Goal: Task Accomplishment & Management: Complete application form

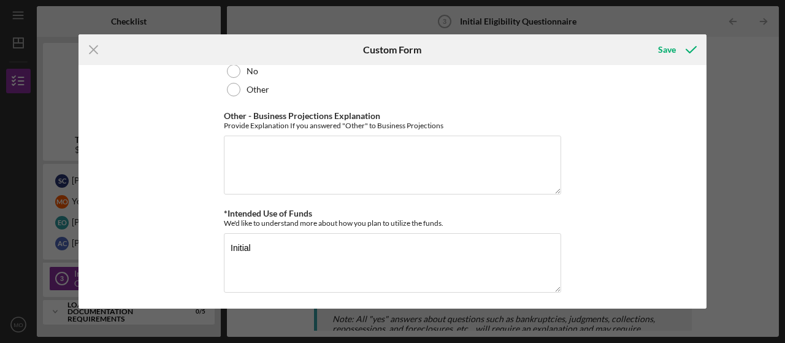
scroll to position [2291, 0]
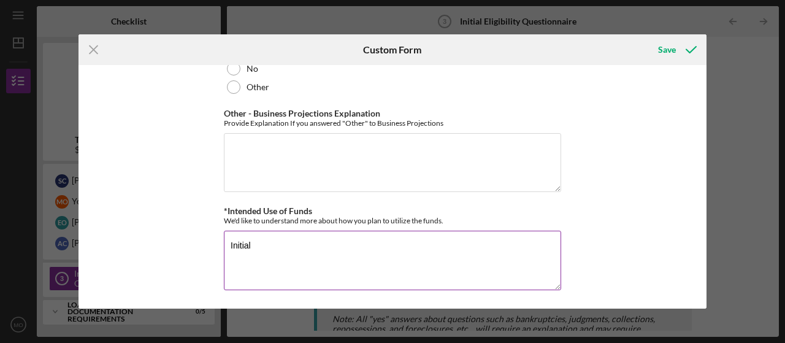
click at [288, 247] on textarea "Initial" at bounding box center [392, 260] width 337 height 59
drag, startPoint x: 289, startPoint y: 247, endPoint x: 210, endPoint y: 241, distance: 80.0
click at [210, 242] on div "*In which county is your business located? Business Address must be located wit…" at bounding box center [393, 186] width 628 height 243
paste textarea "The line of credit from Women Ventures would be used as a back-up source of wor…"
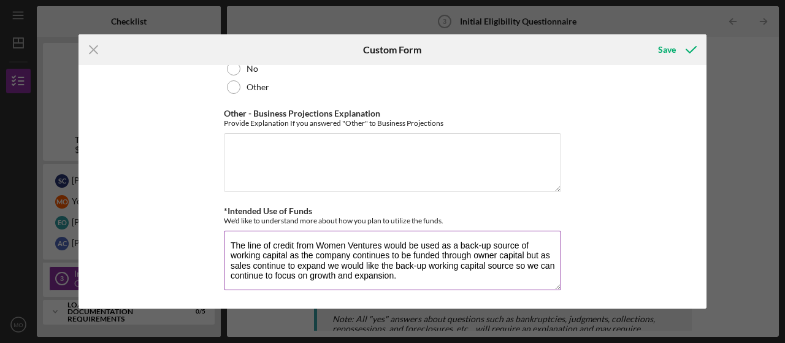
click at [279, 246] on textarea "The line of credit from Women Ventures would be used as a back-up source of wor…" at bounding box center [392, 260] width 337 height 59
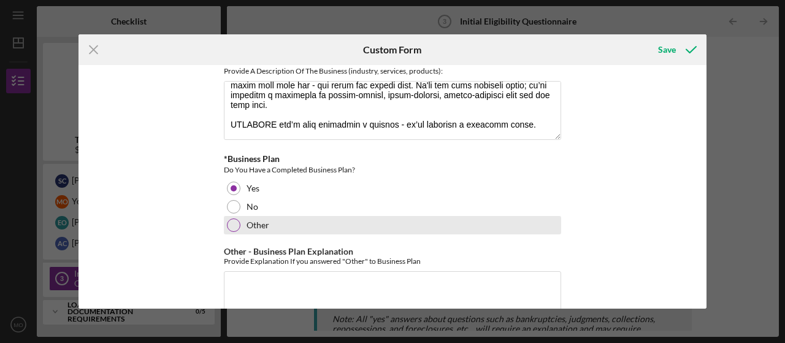
scroll to position [1901, 0]
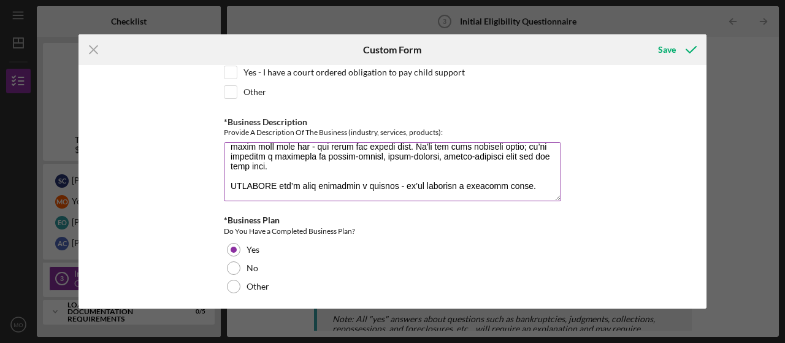
type textarea "The line of credit from Women Ventures would be used as a back-up source of wor…"
click at [280, 159] on textarea "*Business Description" at bounding box center [392, 171] width 337 height 59
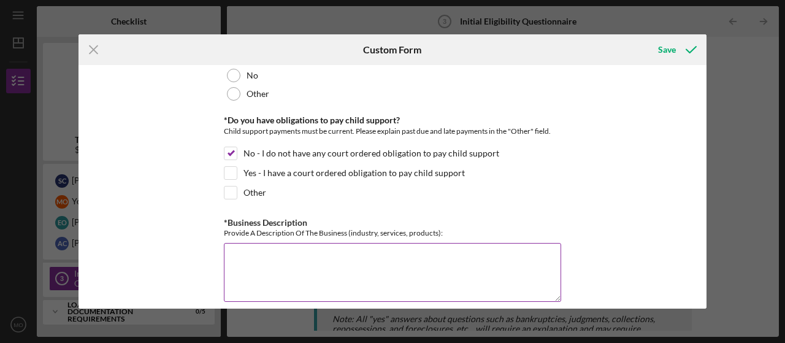
scroll to position [0, 0]
click at [270, 264] on textarea "*Business Description" at bounding box center [392, 272] width 337 height 59
paste textarea "Loremips do s AM conse, adipi elits doe temp incididuntut la etdo magna aliqu e…"
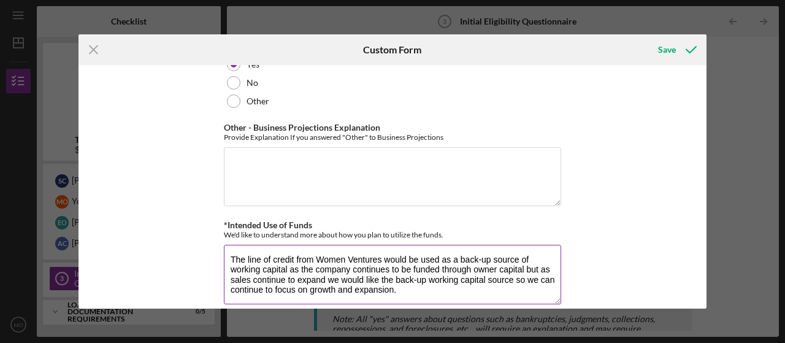
scroll to position [2291, 0]
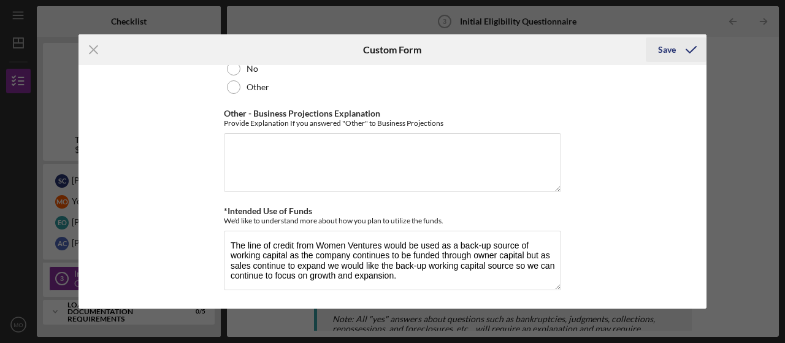
type textarea "Loremips do s AM conse, adipi elits doe temp incididuntut la etdo magna aliqu e…"
click at [667, 50] on div "Save" at bounding box center [667, 49] width 18 height 25
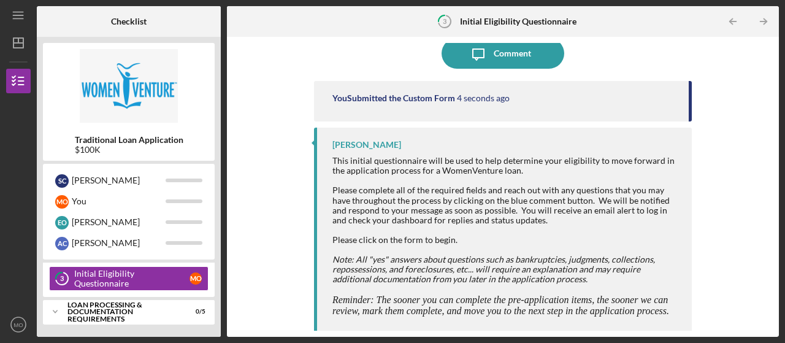
scroll to position [107, 0]
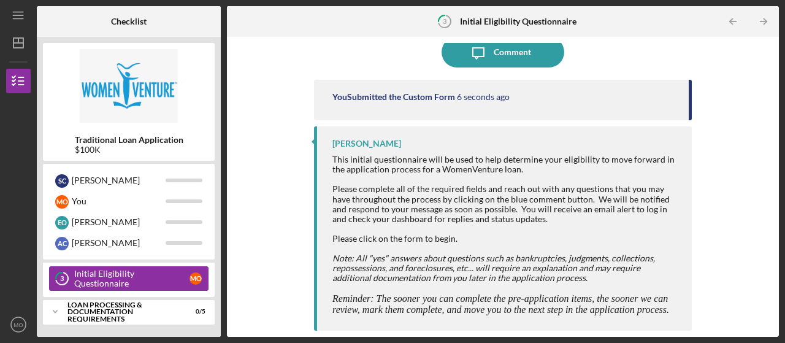
click at [161, 283] on div "Initial Eligibility Questionnaire" at bounding box center [131, 279] width 115 height 20
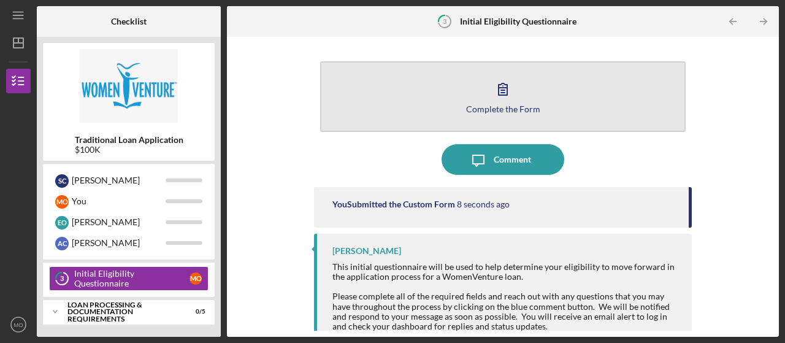
click at [511, 104] on div "Complete the Form" at bounding box center [503, 108] width 74 height 9
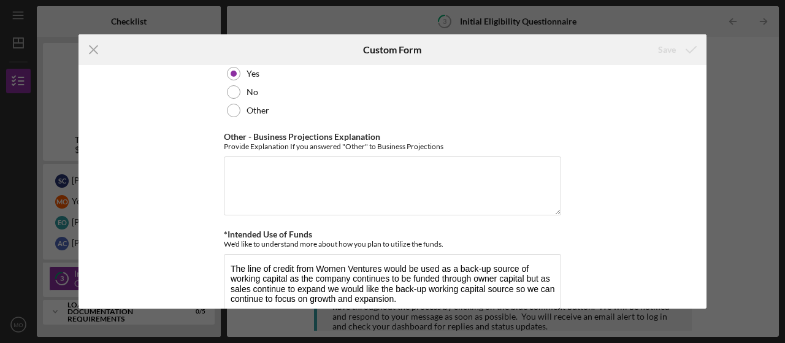
scroll to position [2291, 0]
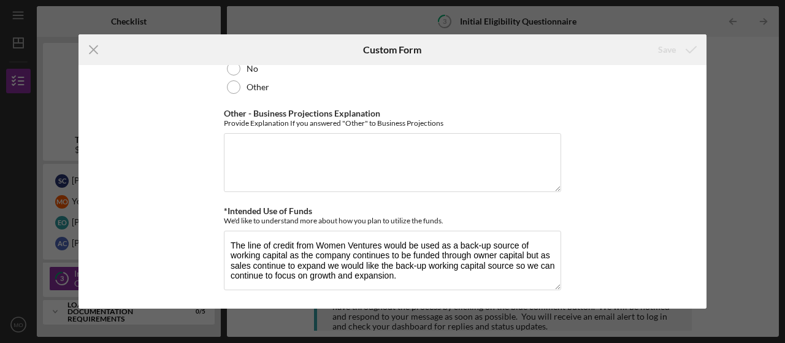
click at [621, 24] on div "Icon/Menu Close Custom Form Save *In which county is your business located? Bus…" at bounding box center [392, 171] width 785 height 343
click at [98, 50] on icon "Icon/Menu Close" at bounding box center [94, 49] width 31 height 31
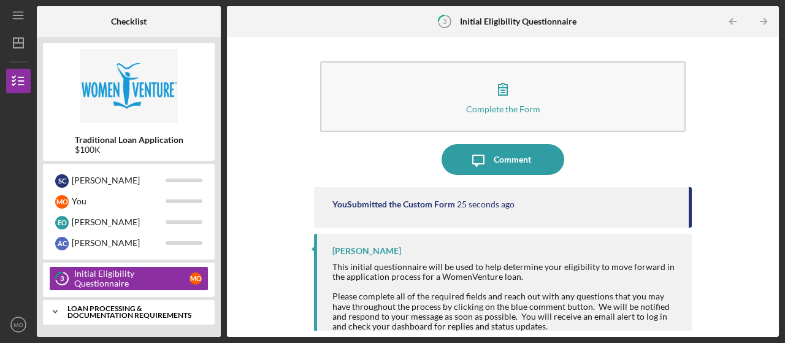
click at [107, 305] on div "Loan Processing & Documentation Requirements" at bounding box center [133, 312] width 132 height 14
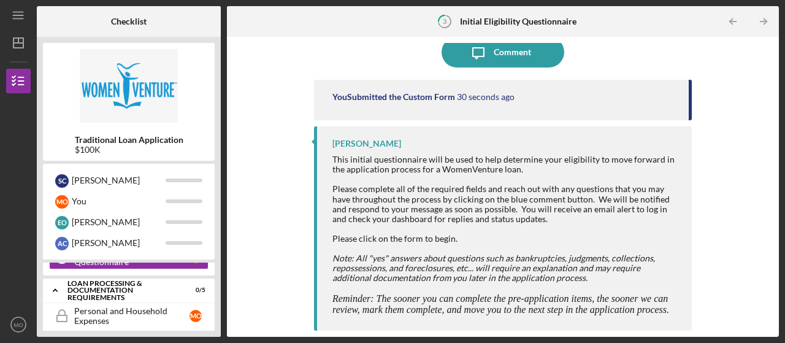
scroll to position [77, 0]
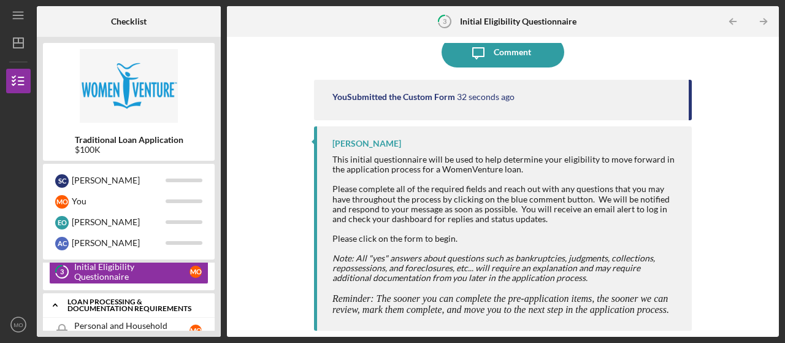
click at [111, 305] on div "Loan Processing & Documentation Requirements" at bounding box center [133, 305] width 132 height 14
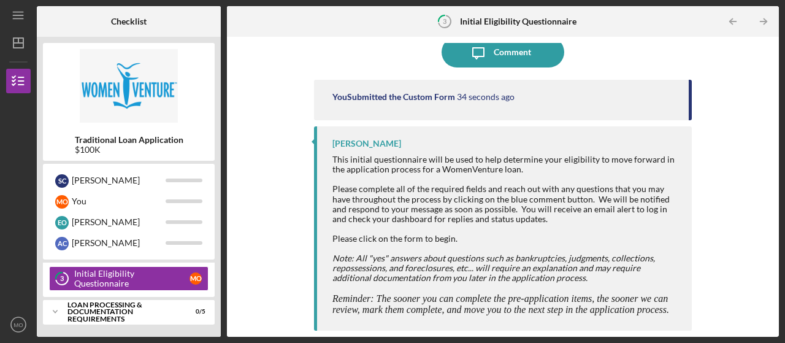
click at [486, 71] on div "Complete the Form Form Icon/Message Comment You Submitted the Custom Form 34 se…" at bounding box center [503, 80] width 378 height 288
click at [494, 55] on div "Comment" at bounding box center [512, 52] width 37 height 31
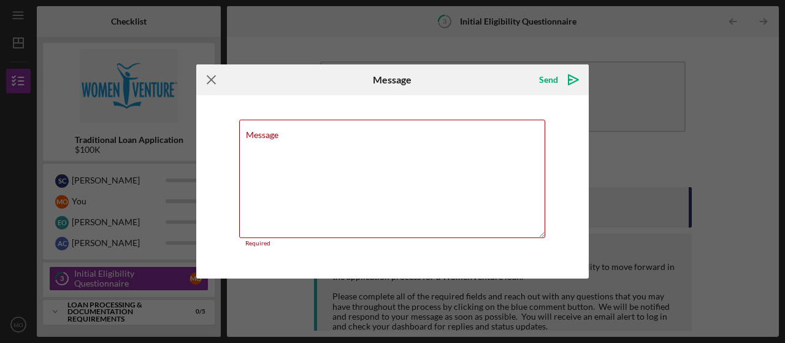
click at [210, 80] on icon "Icon/Menu Close" at bounding box center [211, 79] width 31 height 31
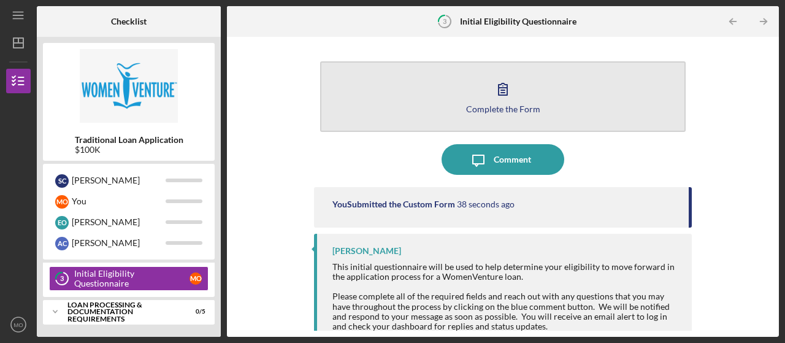
click at [506, 106] on div "Complete the Form" at bounding box center [503, 108] width 74 height 9
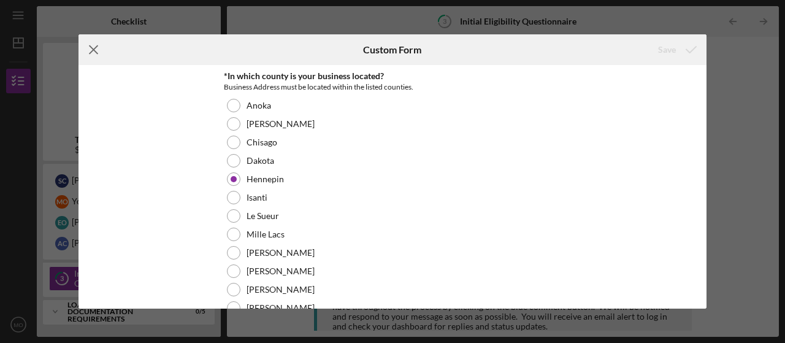
click at [95, 48] on icon "Icon/Menu Close" at bounding box center [94, 49] width 31 height 31
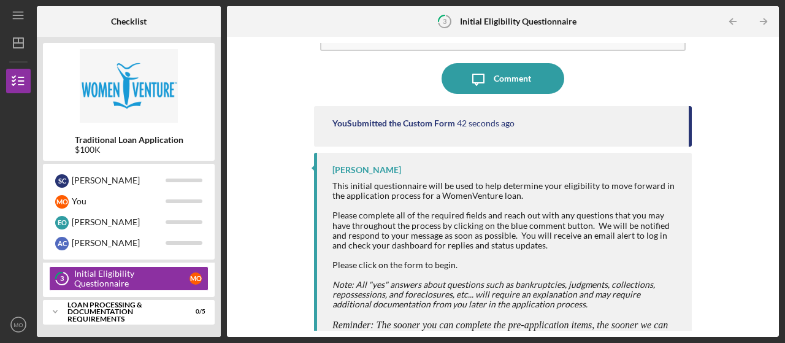
scroll to position [83, 0]
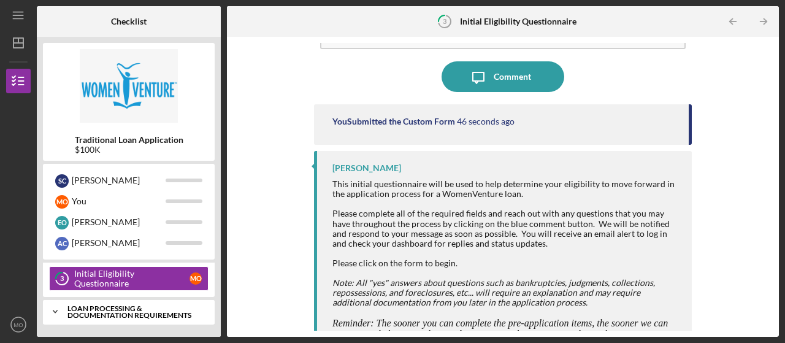
click at [55, 205] on polyline at bounding box center [55, 204] width 4 height 2
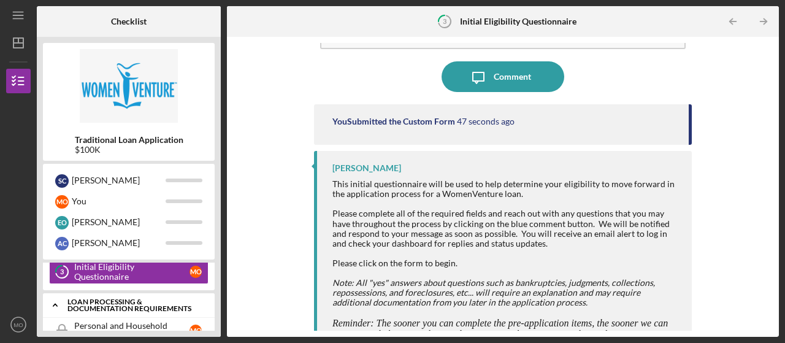
click at [55, 312] on icon "Icon/Expander" at bounding box center [55, 305] width 25 height 25
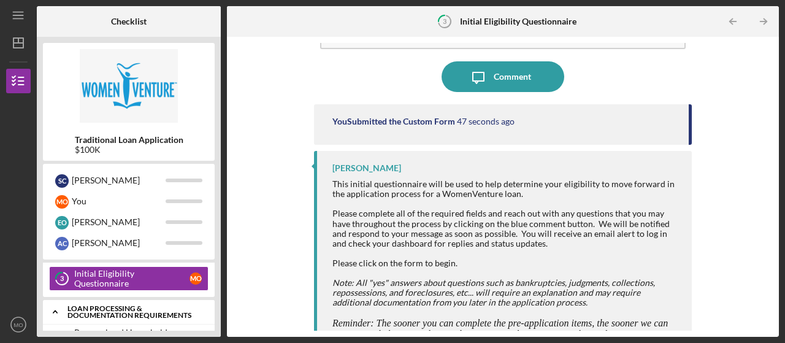
click at [55, 205] on polyline at bounding box center [55, 204] width 4 height 2
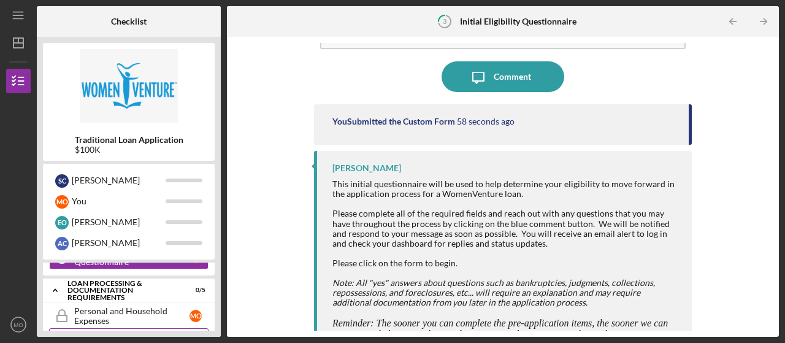
scroll to position [77, 0]
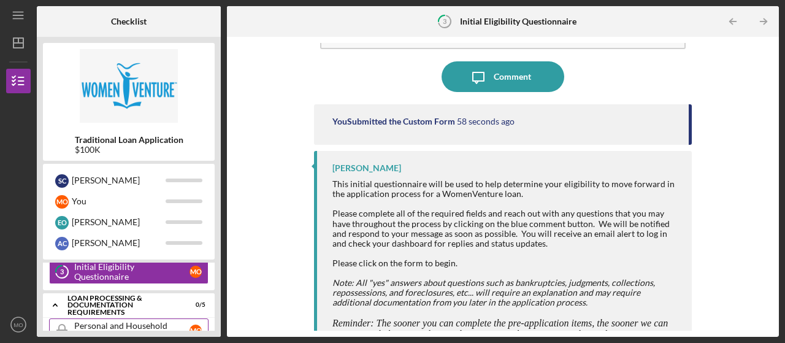
click at [128, 323] on div "Personal and Household Expenses" at bounding box center [131, 331] width 115 height 20
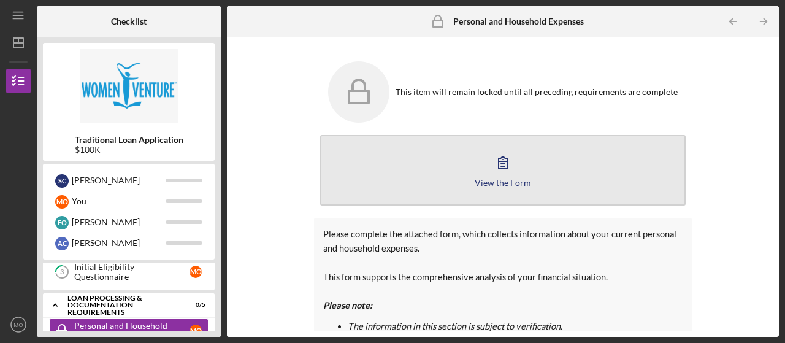
click at [502, 158] on icon "button" at bounding box center [503, 162] width 31 height 31
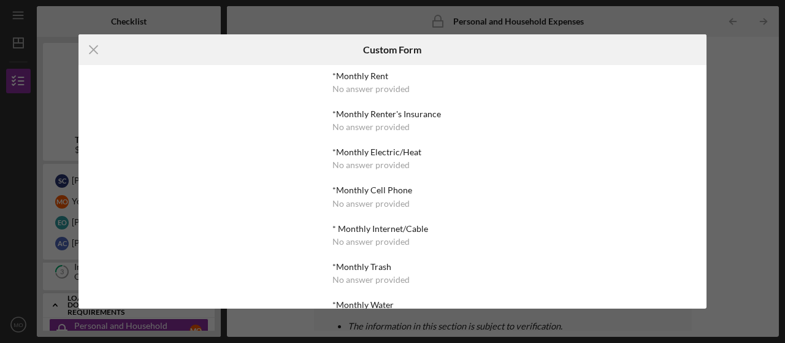
click at [375, 89] on div "No answer provided" at bounding box center [370, 89] width 77 height 10
click at [98, 56] on icon "Icon/Menu Close" at bounding box center [94, 49] width 31 height 31
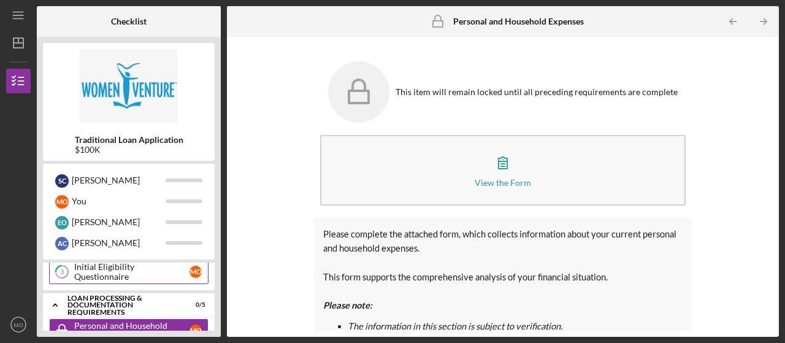
click at [145, 273] on div "Initial Eligibility Questionnaire" at bounding box center [131, 272] width 115 height 20
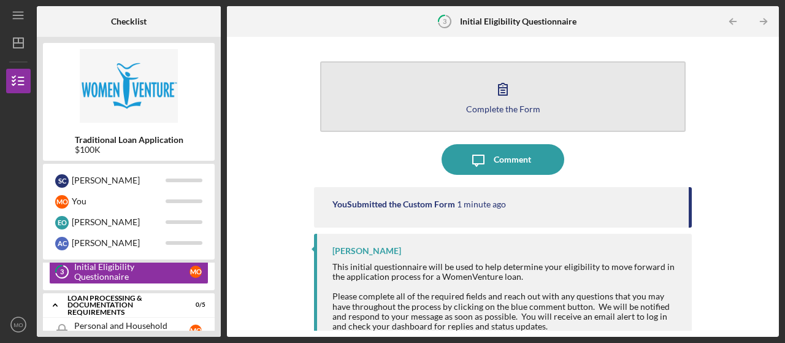
click at [496, 104] on div "Complete the Form" at bounding box center [503, 108] width 74 height 9
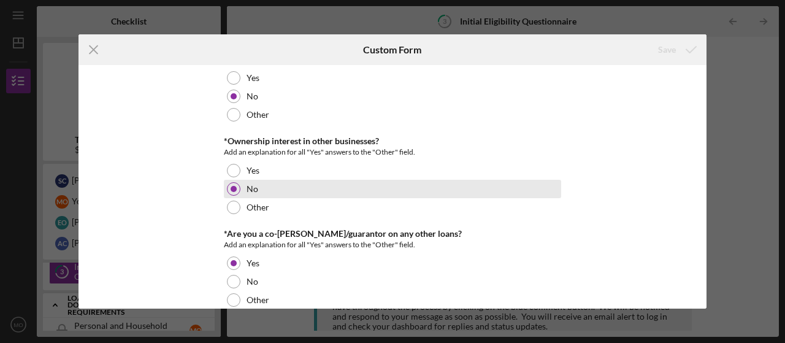
scroll to position [1656, 0]
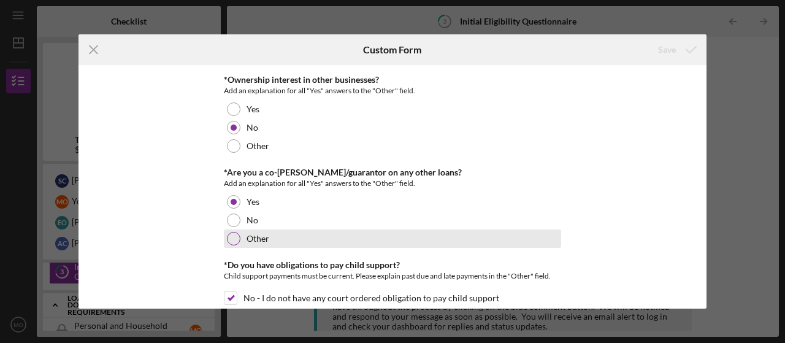
click at [235, 239] on div at bounding box center [233, 238] width 13 height 13
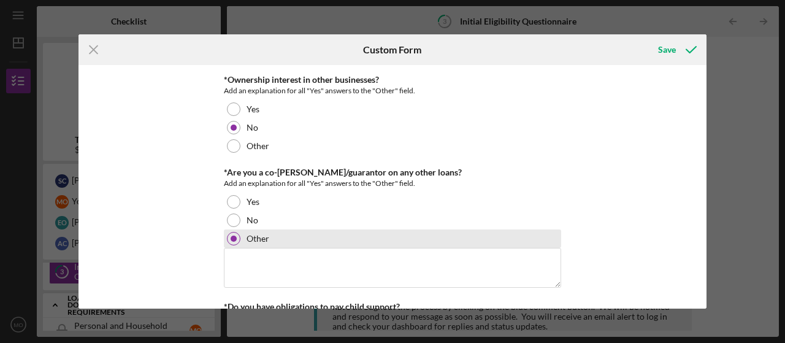
scroll to position [1717, 0]
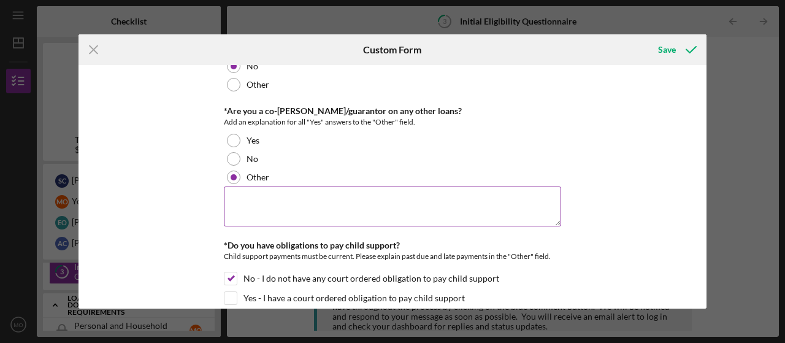
click at [314, 207] on textarea at bounding box center [392, 205] width 337 height 39
type textarea "H"
type textarea "Personal HELOC"
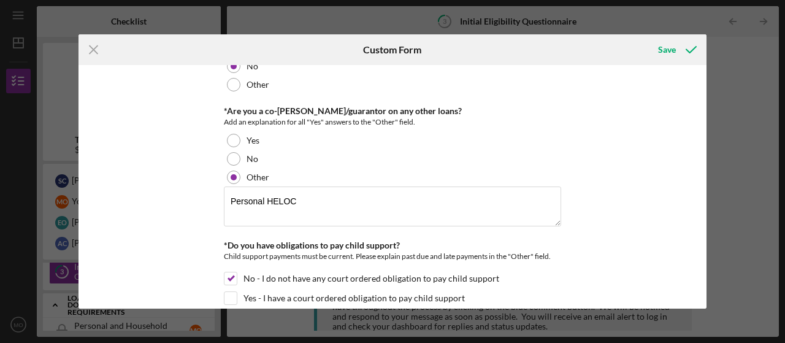
click at [661, 139] on div "*In which county is your business located? Business Address must be located wit…" at bounding box center [393, 186] width 628 height 243
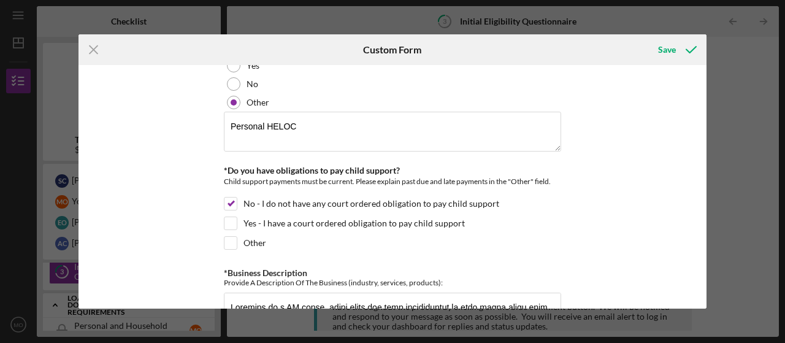
scroll to position [1779, 0]
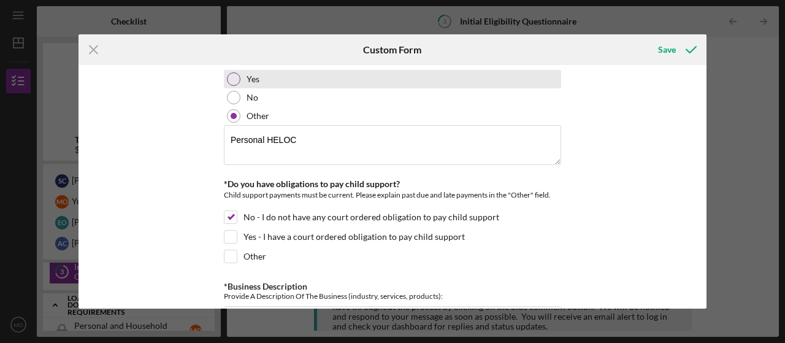
click at [230, 82] on div at bounding box center [233, 78] width 13 height 13
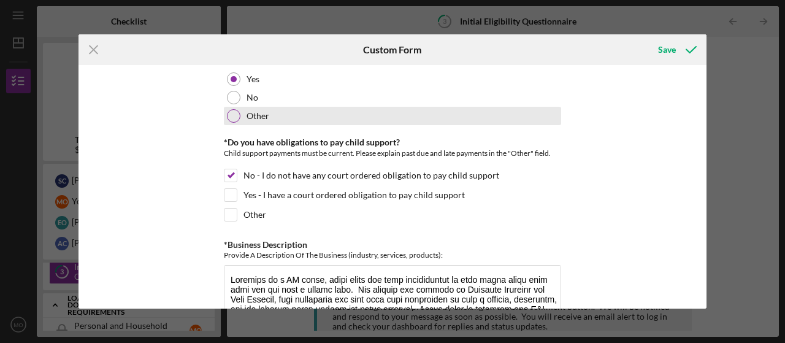
click at [238, 119] on div "Other" at bounding box center [392, 116] width 337 height 18
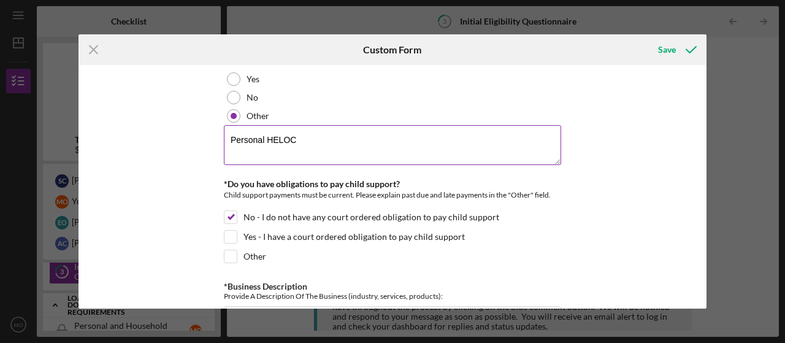
click at [267, 137] on textarea "Personal HELOC" at bounding box center [392, 144] width 337 height 39
click at [293, 140] on textarea "Personal HELOC" at bounding box center [392, 144] width 337 height 39
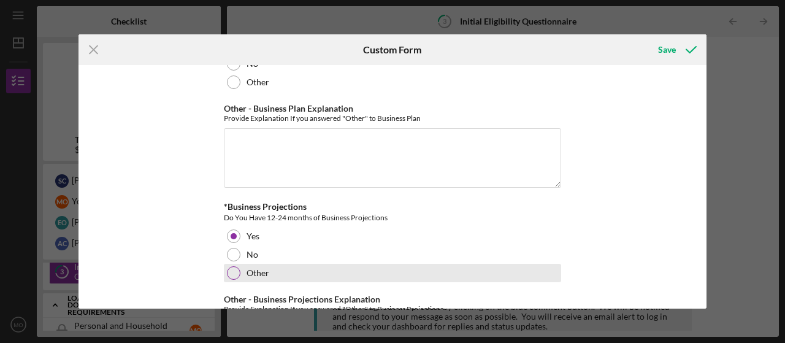
scroll to position [2208, 0]
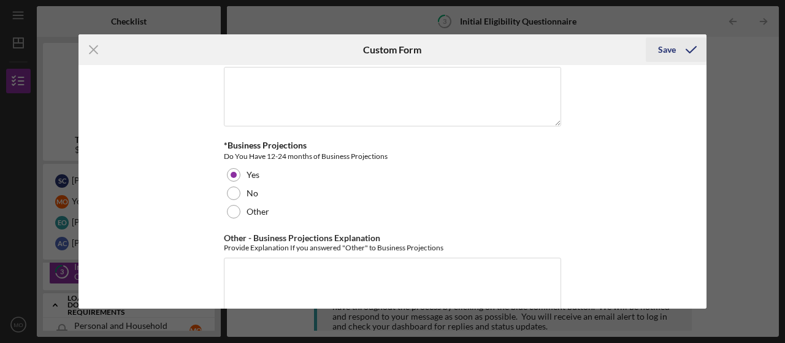
type textarea "Personal HELOC."
click at [667, 52] on div "Save" at bounding box center [667, 49] width 18 height 25
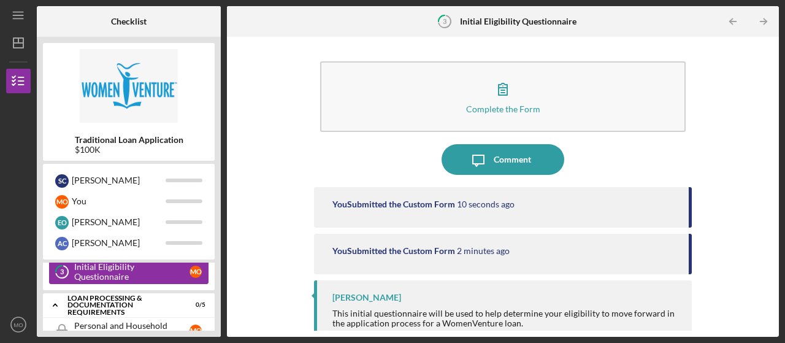
scroll to position [139, 0]
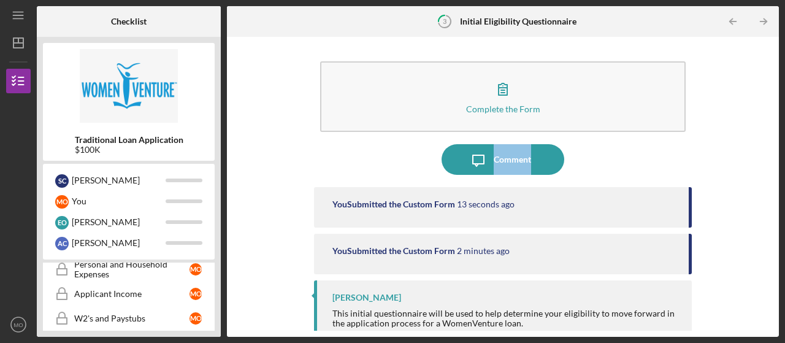
drag, startPoint x: 768, startPoint y: 132, endPoint x: 773, endPoint y: 150, distance: 18.3
click at [772, 159] on div "Complete the Form Form Icon/Message Comment You Submitted the Custom Form 13 se…" at bounding box center [503, 187] width 540 height 288
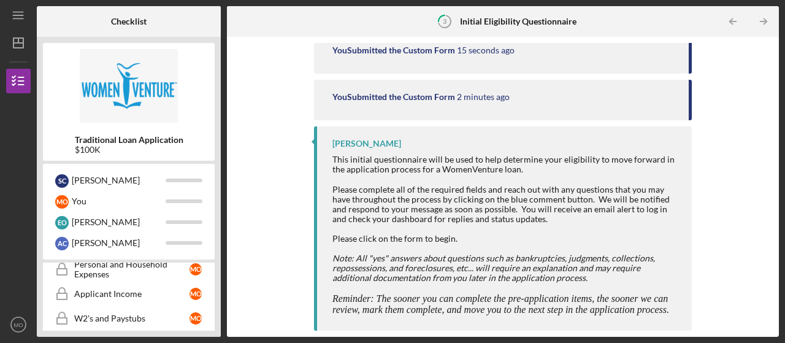
scroll to position [150, 0]
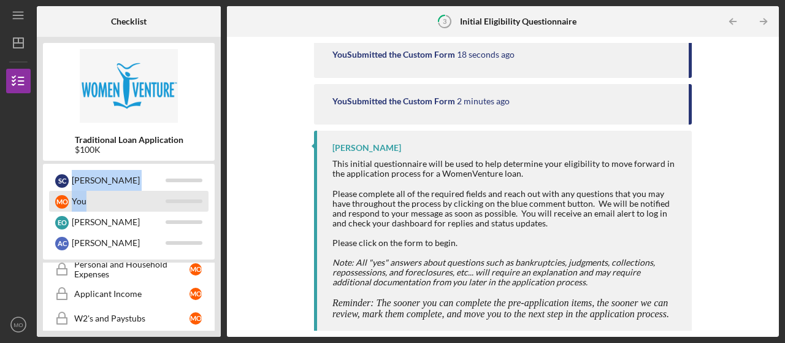
drag, startPoint x: 218, startPoint y: 180, endPoint x: 159, endPoint y: 209, distance: 65.3
click at [220, 204] on div "Traditional Loan Application $100K S C [PERSON_NAME] M O You E O [PERSON_NAME] …" at bounding box center [129, 187] width 184 height 300
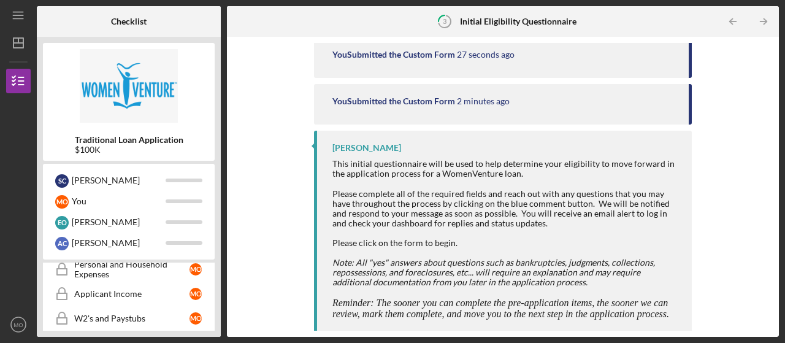
click at [150, 124] on div "Traditional Loan Application $100K" at bounding box center [129, 102] width 172 height 118
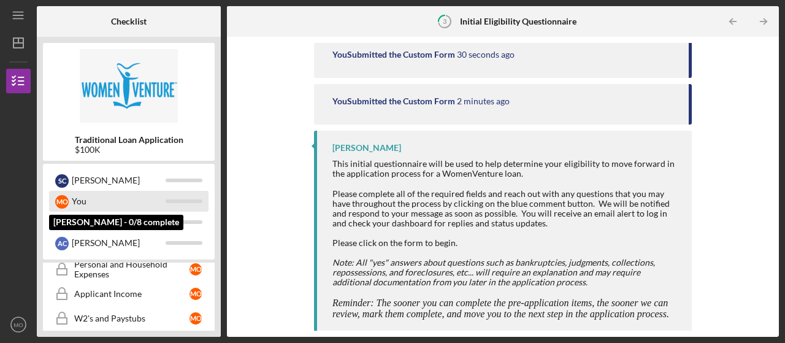
click at [81, 201] on div "You" at bounding box center [119, 201] width 94 height 21
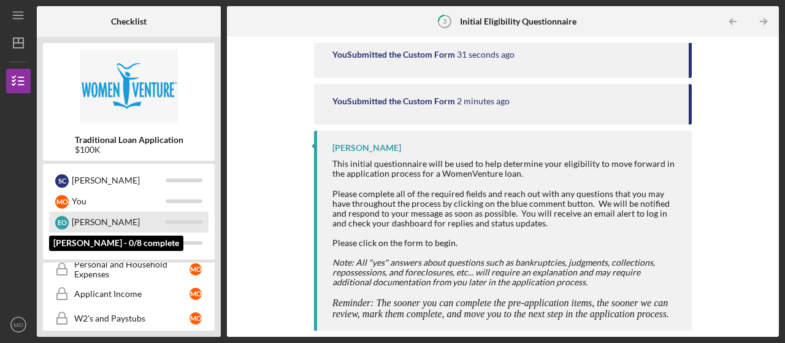
click at [82, 221] on div "[PERSON_NAME]" at bounding box center [119, 222] width 94 height 21
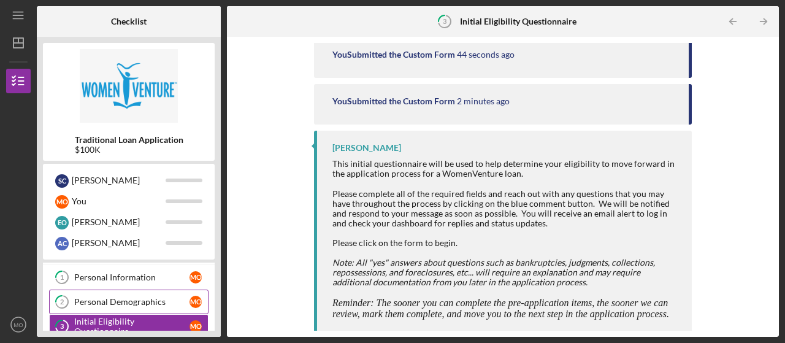
scroll to position [0, 0]
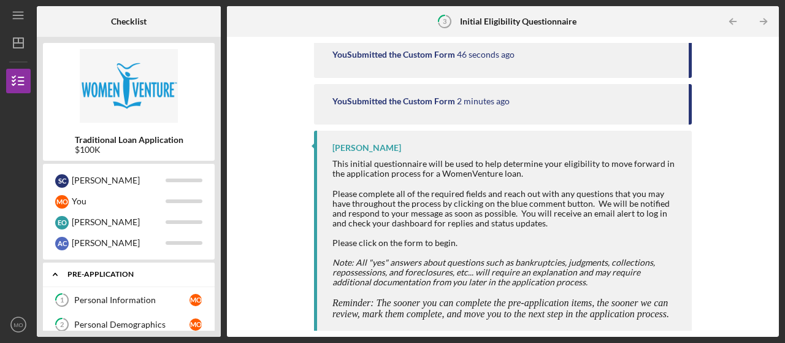
click at [121, 274] on div "Pre-Application" at bounding box center [133, 273] width 132 height 7
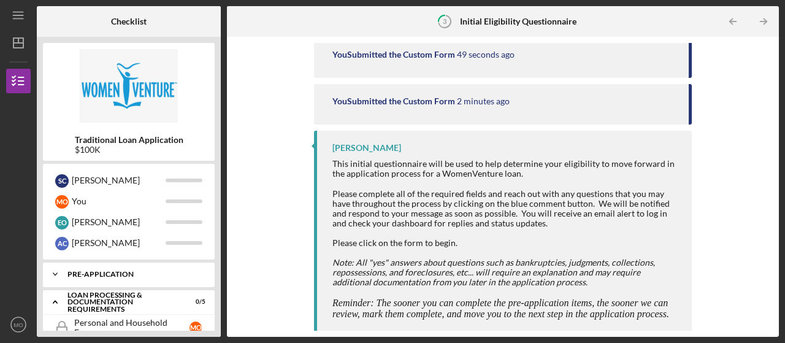
click at [117, 270] on div "Pre-Application" at bounding box center [133, 273] width 132 height 7
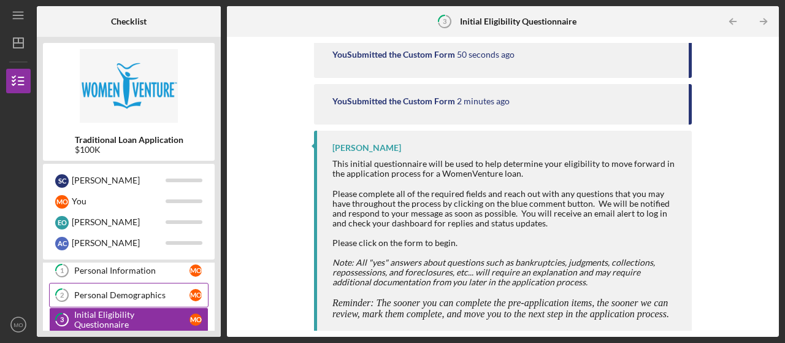
scroll to position [52, 0]
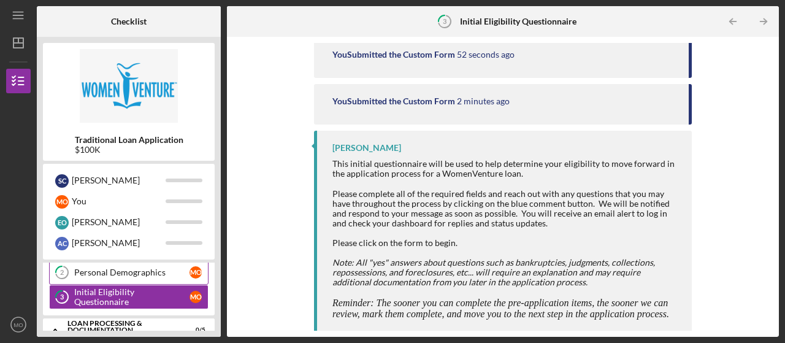
click at [145, 277] on link "2 Personal Demographics M O" at bounding box center [128, 272] width 159 height 25
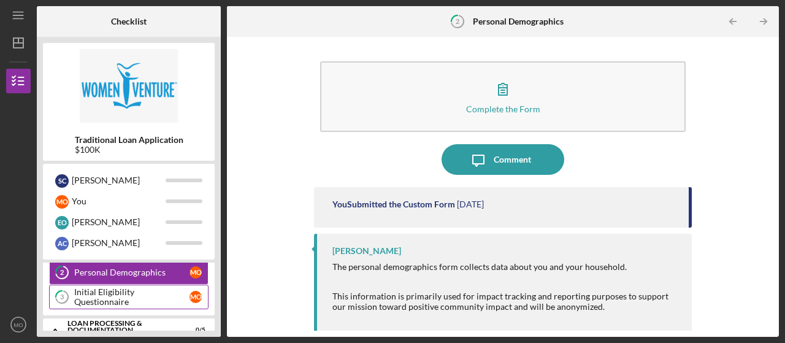
click at [125, 298] on div "Initial Eligibility Questionnaire" at bounding box center [131, 297] width 115 height 20
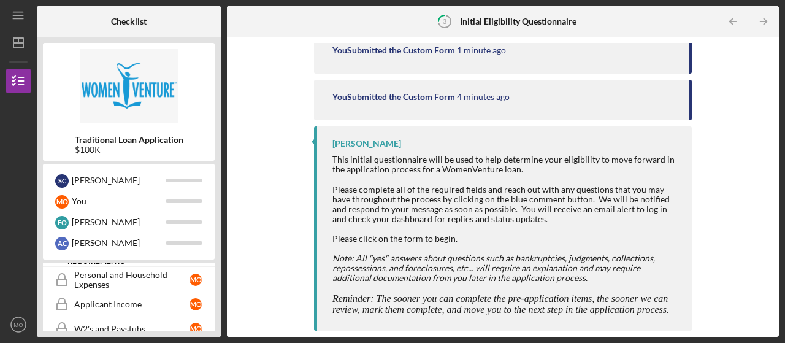
scroll to position [113, 0]
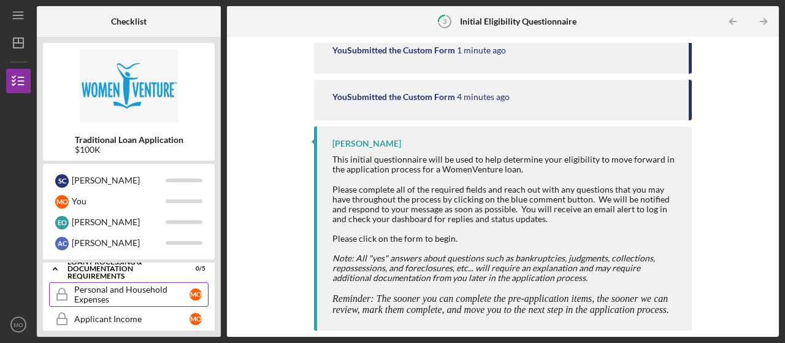
click at [91, 299] on div "Personal and Household Expenses" at bounding box center [131, 295] width 115 height 20
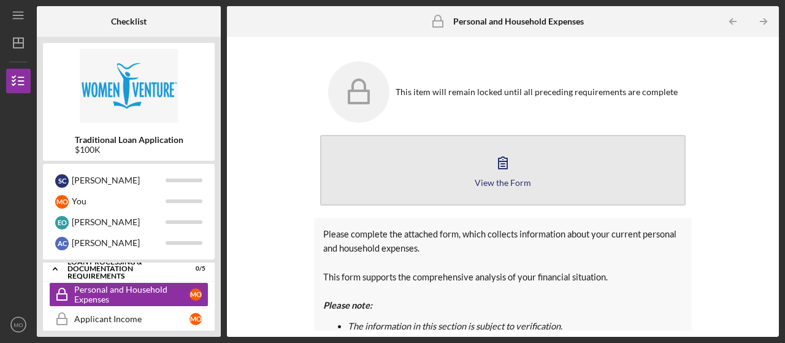
click at [508, 166] on icon "button" at bounding box center [503, 162] width 31 height 31
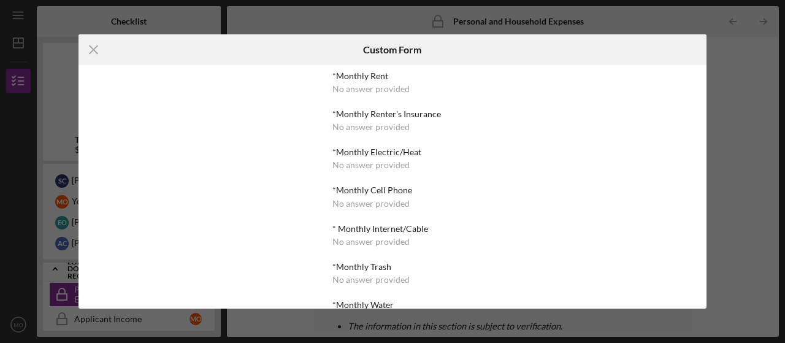
click at [388, 82] on div "*Monthly Rent No answer provided" at bounding box center [392, 82] width 120 height 23
click at [90, 47] on icon "Icon/Menu Close" at bounding box center [94, 49] width 31 height 31
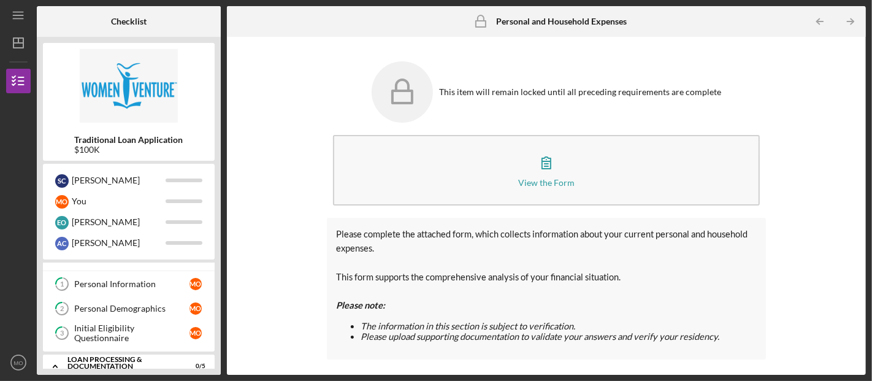
drag, startPoint x: 763, startPoint y: 2, endPoint x: 306, endPoint y: 83, distance: 464.1
click at [306, 83] on div "This item will remain locked until all preceding requirements are complete View…" at bounding box center [546, 206] width 627 height 326
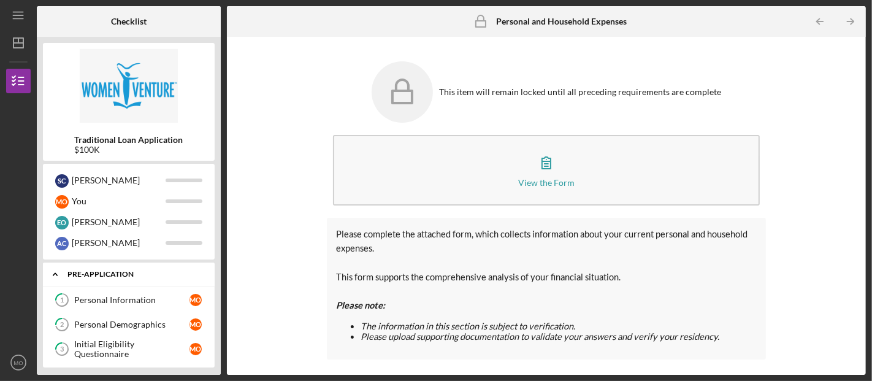
scroll to position [68, 0]
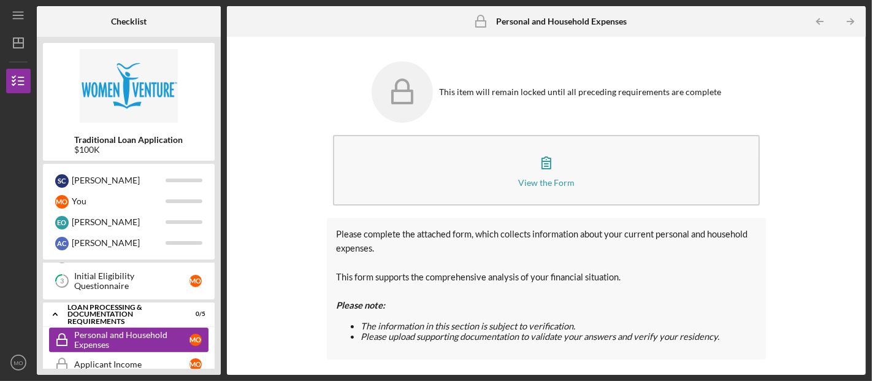
click at [104, 337] on div "Personal and Household Expenses" at bounding box center [131, 340] width 115 height 20
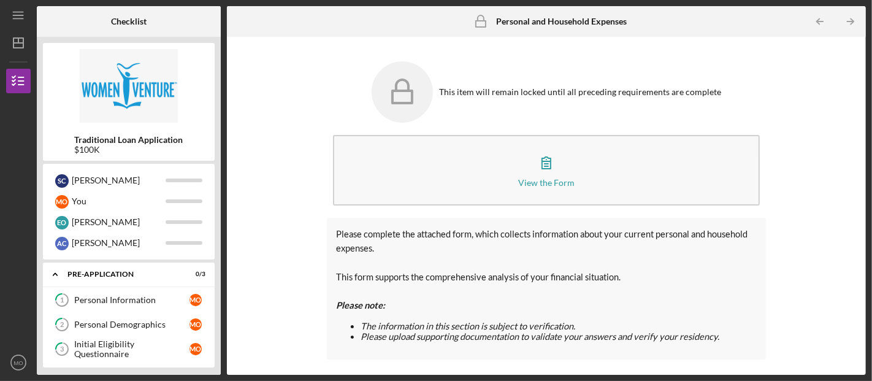
click at [121, 304] on div "Personal Information" at bounding box center [131, 300] width 115 height 10
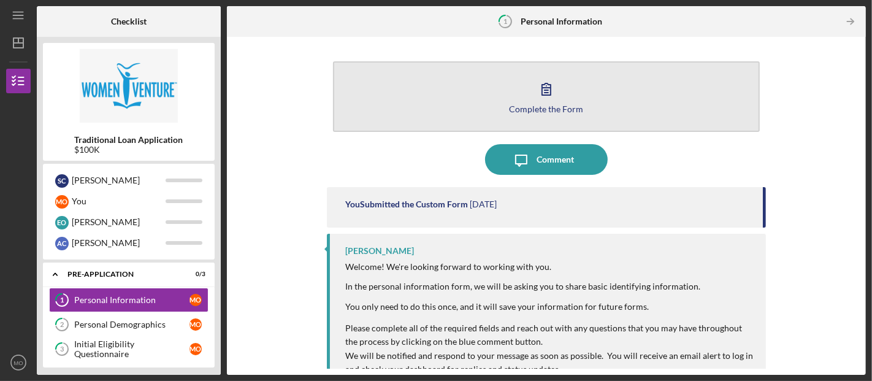
click at [550, 95] on icon "button" at bounding box center [546, 89] width 31 height 31
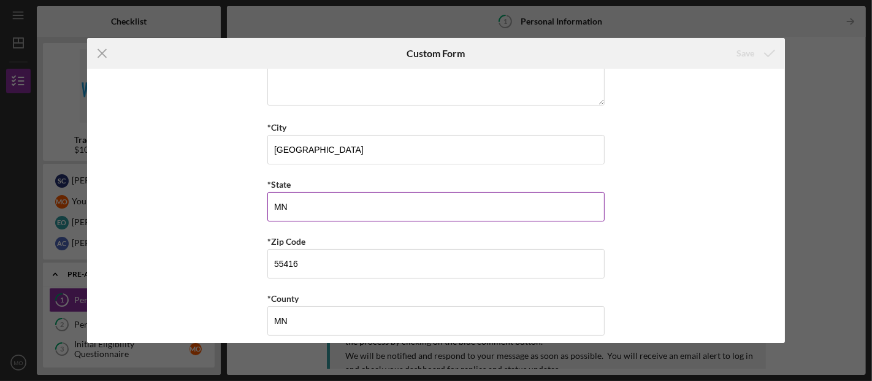
scroll to position [448, 0]
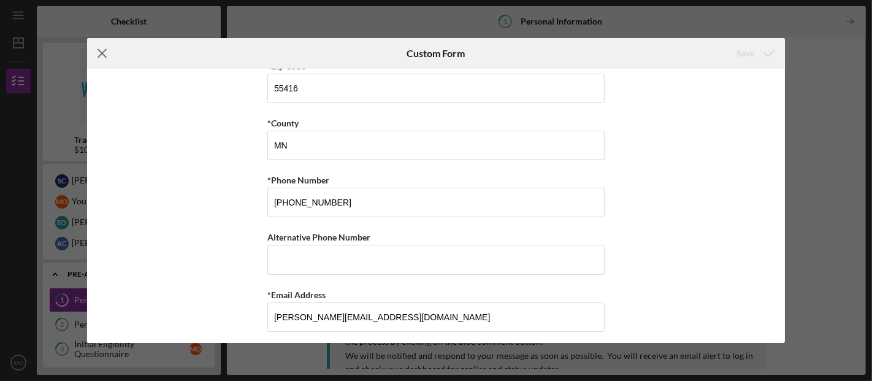
click at [103, 54] on line at bounding box center [102, 54] width 8 height 8
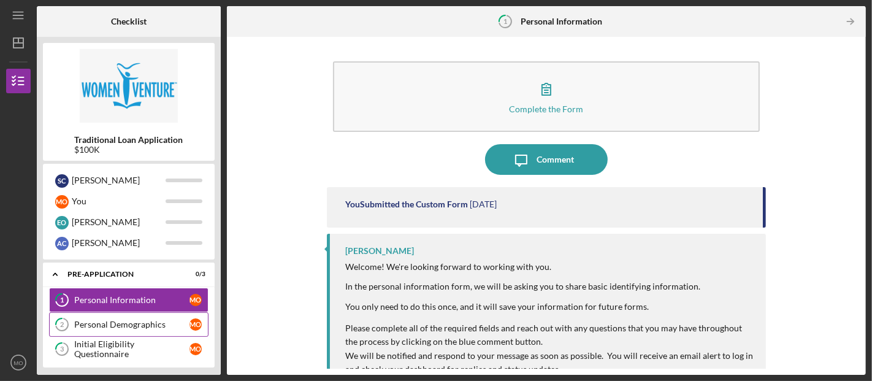
click at [108, 323] on div "Personal Demographics" at bounding box center [131, 325] width 115 height 10
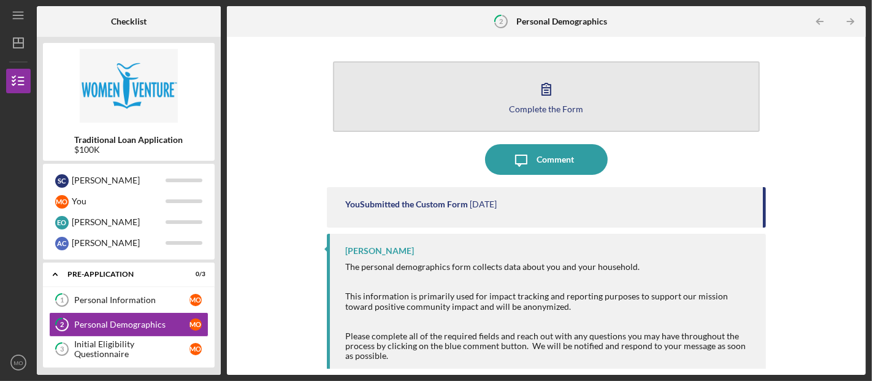
click at [556, 99] on icon "button" at bounding box center [546, 89] width 31 height 31
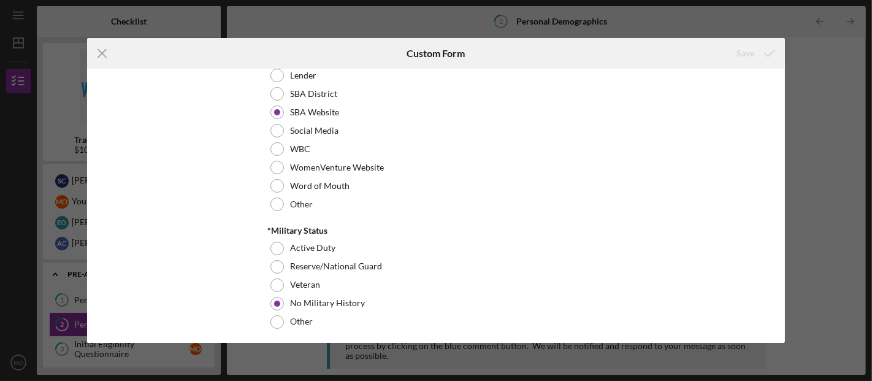
scroll to position [1308, 0]
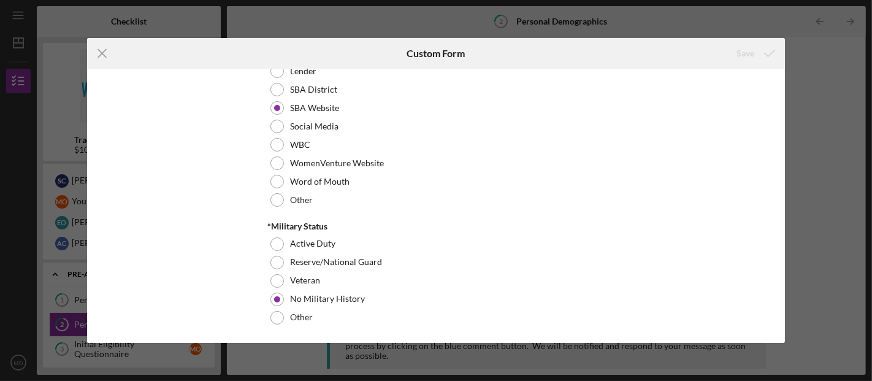
click at [101, 52] on line at bounding box center [102, 54] width 8 height 8
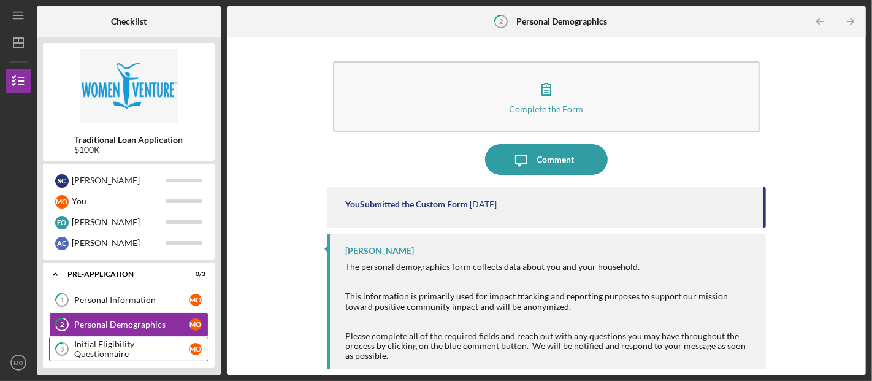
click at [112, 342] on div "Initial Eligibility Questionnaire" at bounding box center [131, 349] width 115 height 20
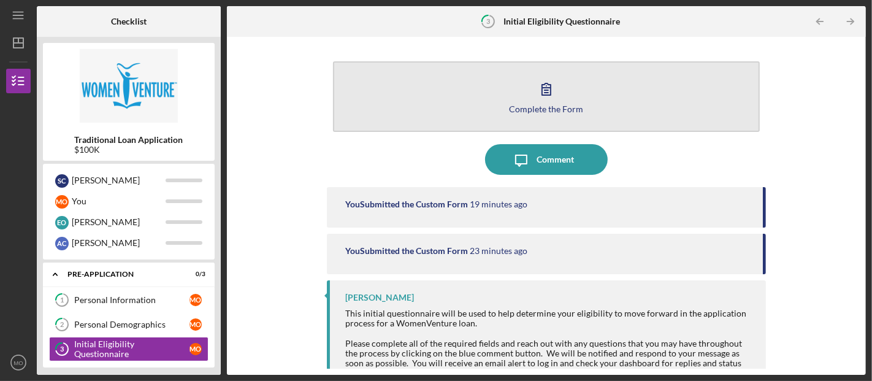
click at [548, 111] on div "Complete the Form" at bounding box center [546, 108] width 74 height 9
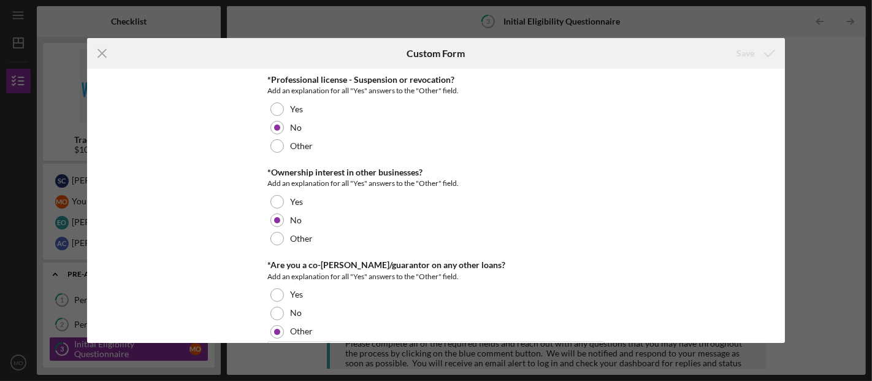
scroll to position [1635, 0]
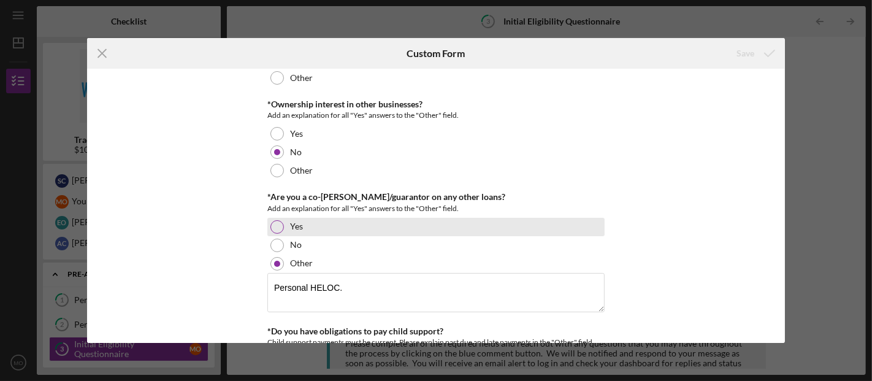
click at [280, 220] on div at bounding box center [276, 226] width 13 height 13
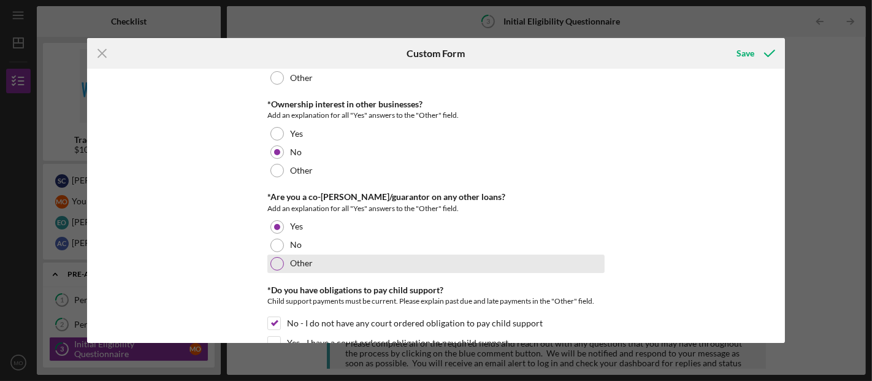
click at [280, 257] on div at bounding box center [276, 263] width 13 height 13
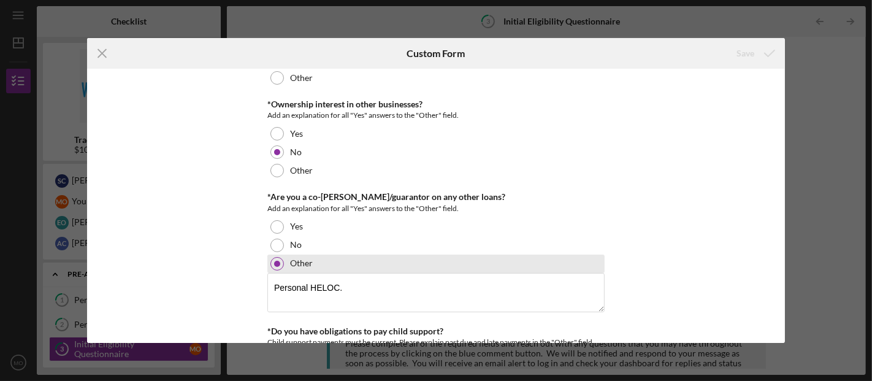
scroll to position [1703, 0]
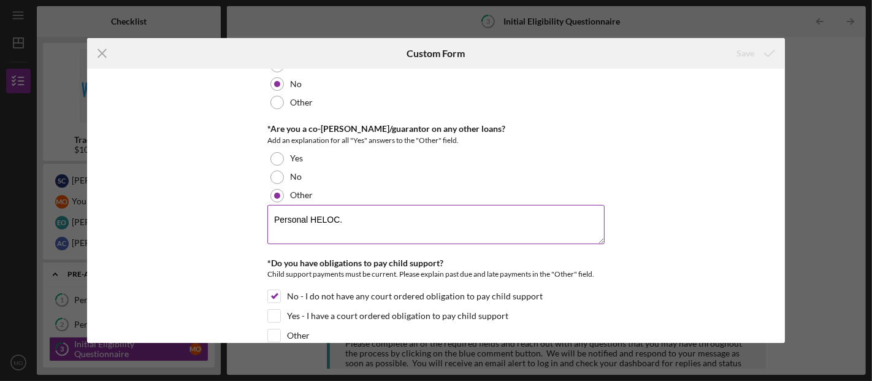
click at [311, 205] on textarea "Personal HELOC." at bounding box center [435, 224] width 337 height 39
type textarea "Personal household HELOC."
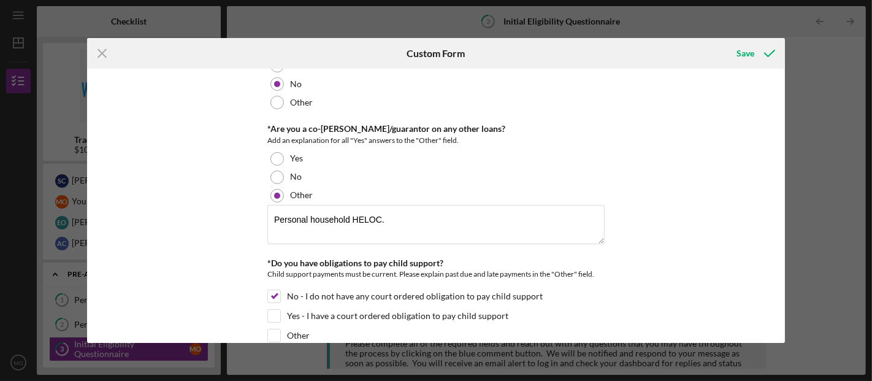
click at [640, 243] on div "*In which county is your business located? Business Address must be located wit…" at bounding box center [436, 206] width 698 height 274
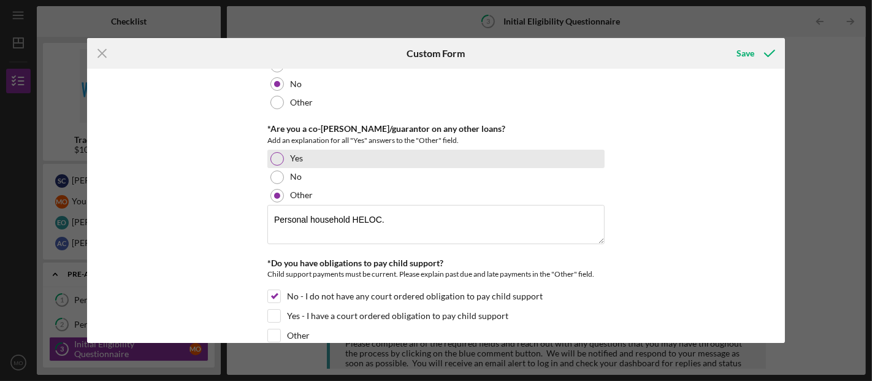
click at [278, 152] on div at bounding box center [276, 158] width 13 height 13
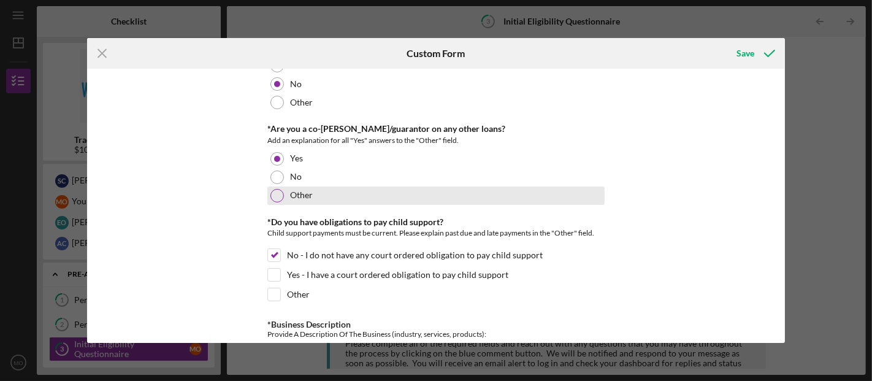
click at [275, 189] on div at bounding box center [276, 195] width 13 height 13
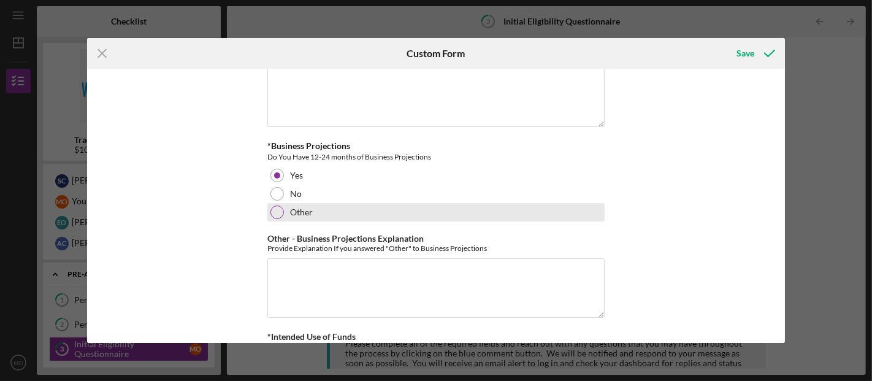
scroll to position [2142, 0]
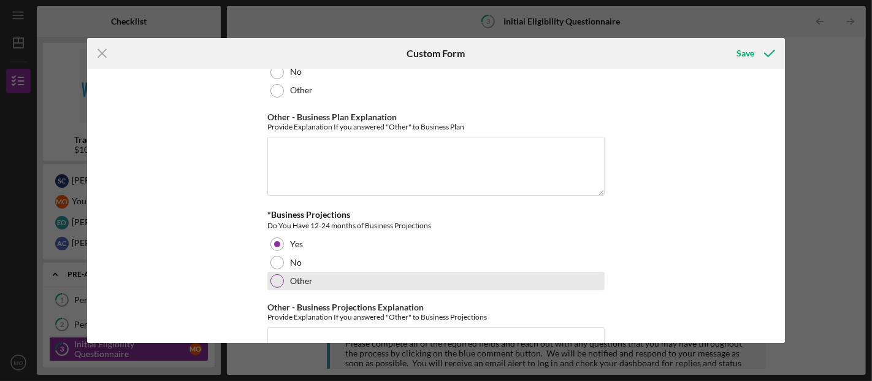
click at [298, 276] on label "Other" at bounding box center [301, 281] width 23 height 10
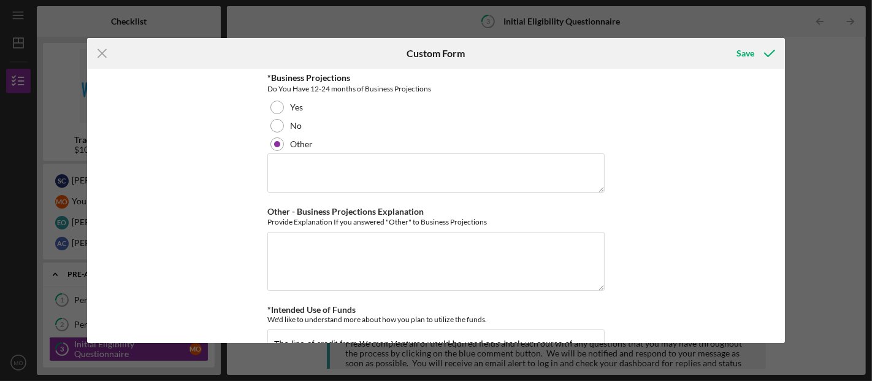
scroll to position [2211, 0]
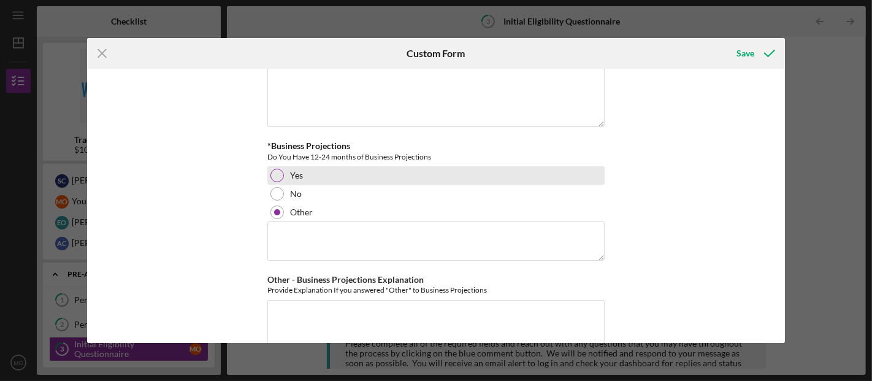
click at [281, 169] on div at bounding box center [276, 175] width 13 height 13
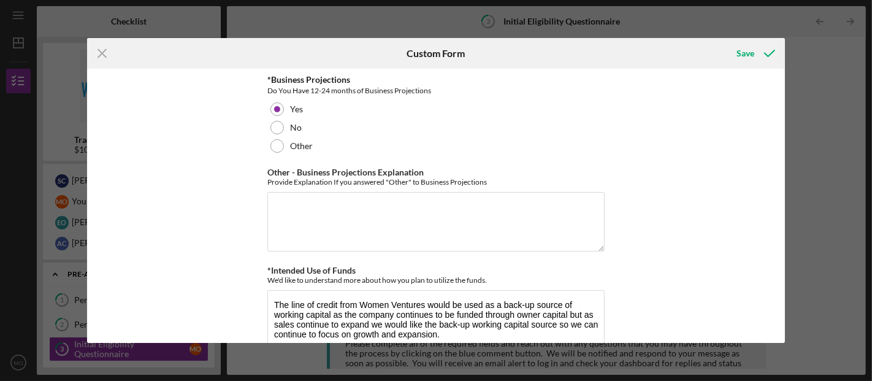
scroll to position [2279, 0]
click at [751, 55] on div "Save" at bounding box center [746, 53] width 18 height 25
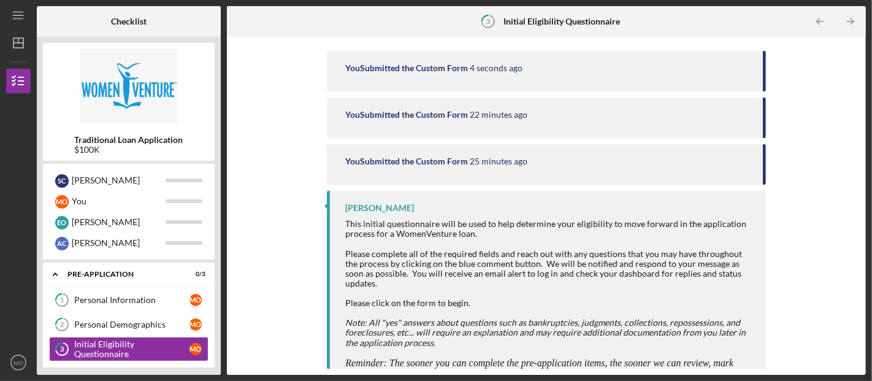
scroll to position [152, 0]
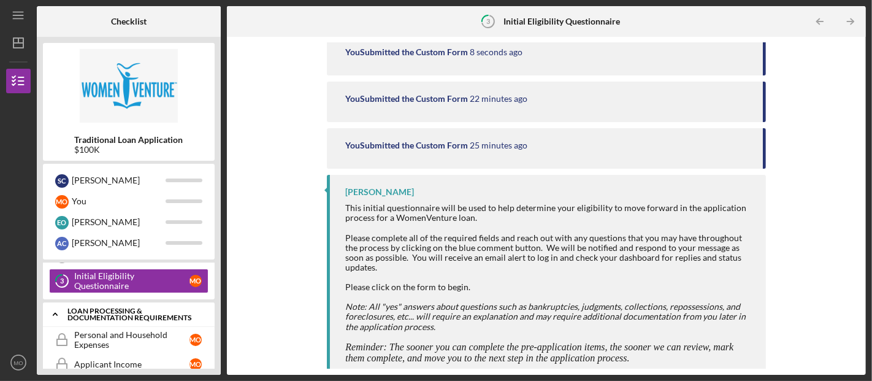
click at [105, 307] on div "Loan Processing & Documentation Requirements" at bounding box center [133, 314] width 132 height 14
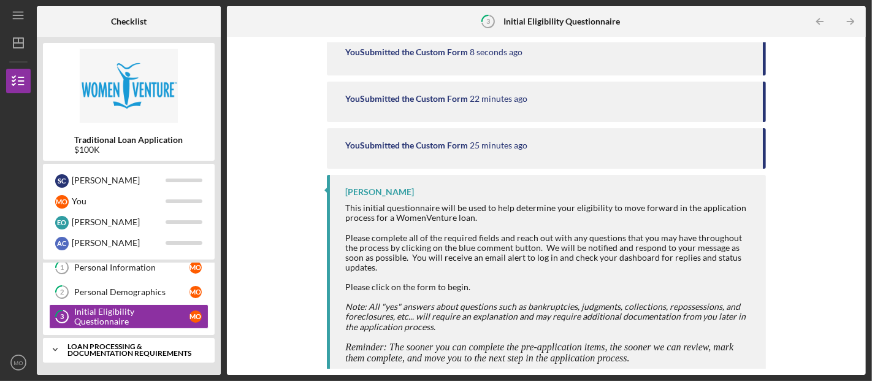
scroll to position [31, 0]
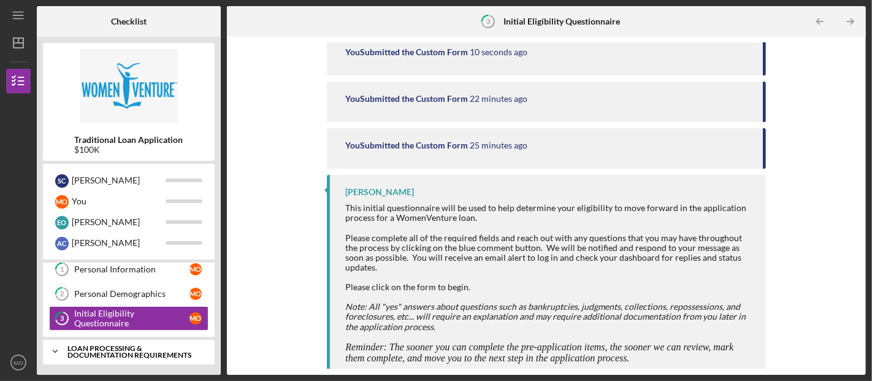
click at [100, 342] on div "Loan Processing & Documentation Requirements" at bounding box center [133, 352] width 132 height 14
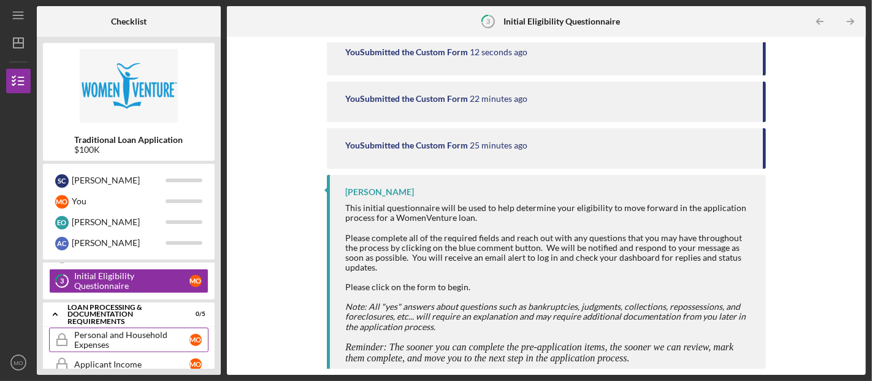
click at [124, 334] on div "Personal and Household Expenses" at bounding box center [131, 340] width 115 height 20
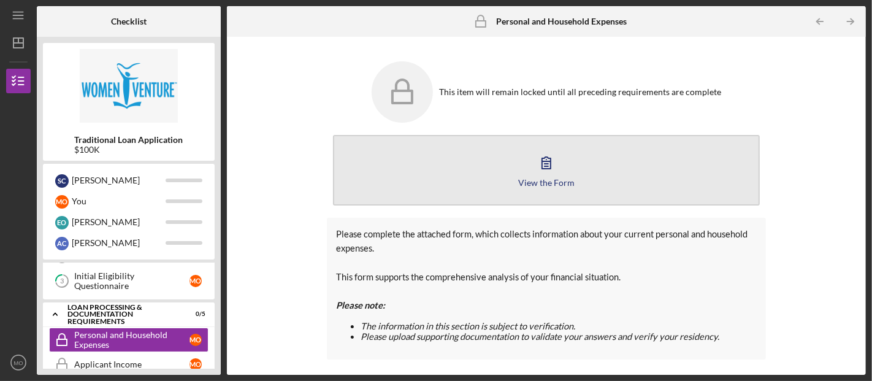
click at [543, 167] on icon "button" at bounding box center [546, 162] width 31 height 31
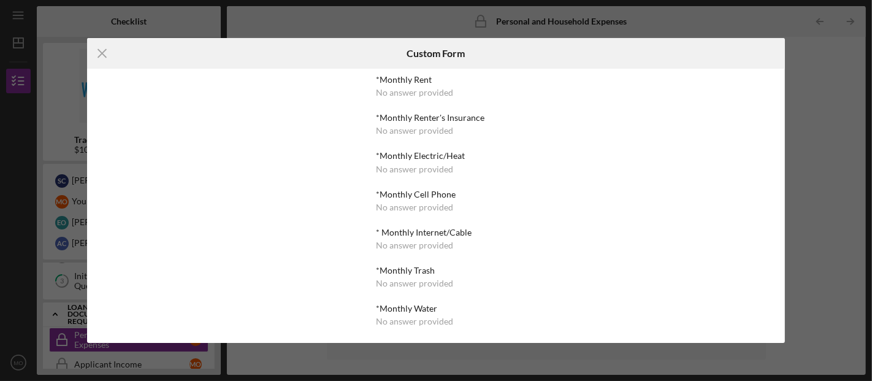
click at [427, 91] on div "No answer provided" at bounding box center [414, 93] width 77 height 10
click at [409, 82] on div "*Monthly Rent" at bounding box center [436, 80] width 120 height 10
click at [408, 82] on div "*Monthly Rent" at bounding box center [436, 80] width 120 height 10
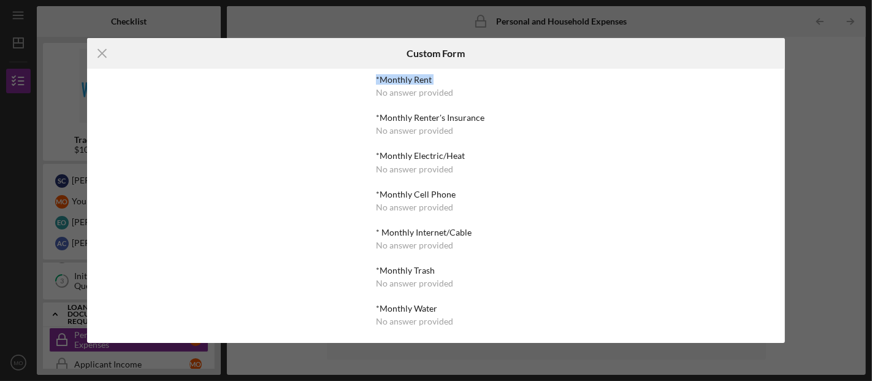
click at [408, 82] on div "*Monthly Rent" at bounding box center [436, 80] width 120 height 10
